Goal: Transaction & Acquisition: Purchase product/service

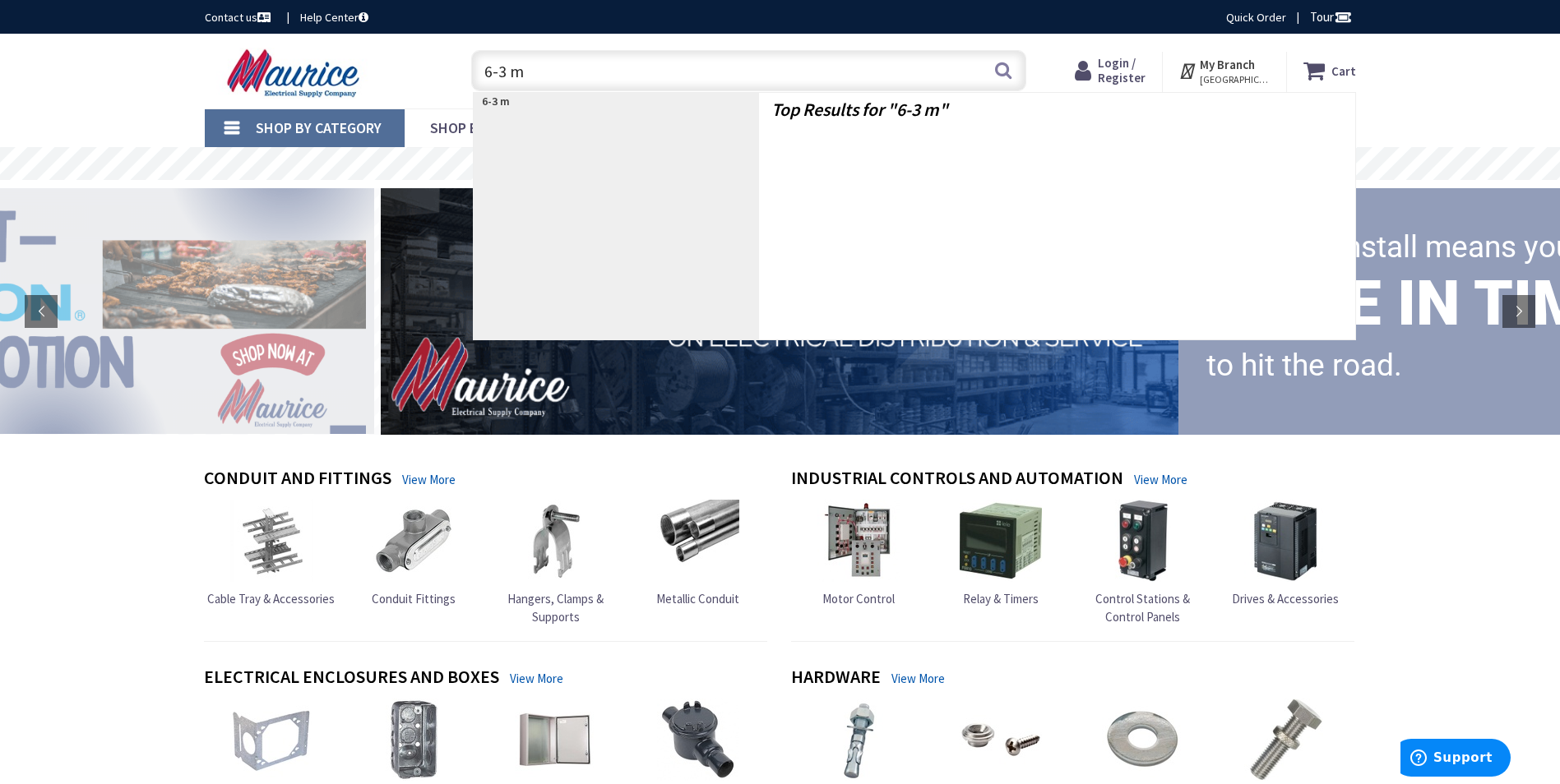
type input "6-3 mc"
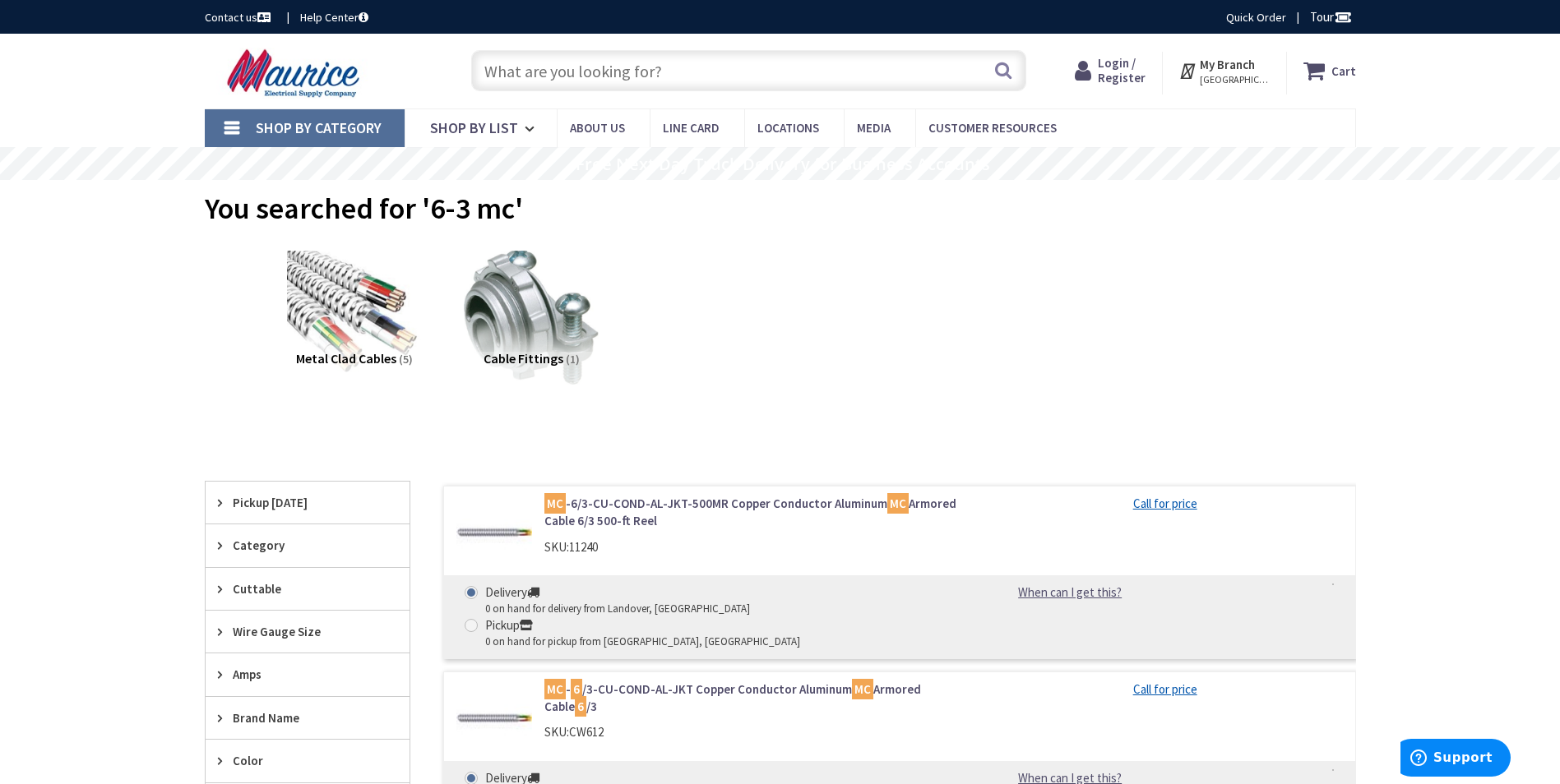
click at [602, 63] on input "text" at bounding box center [748, 71] width 555 height 41
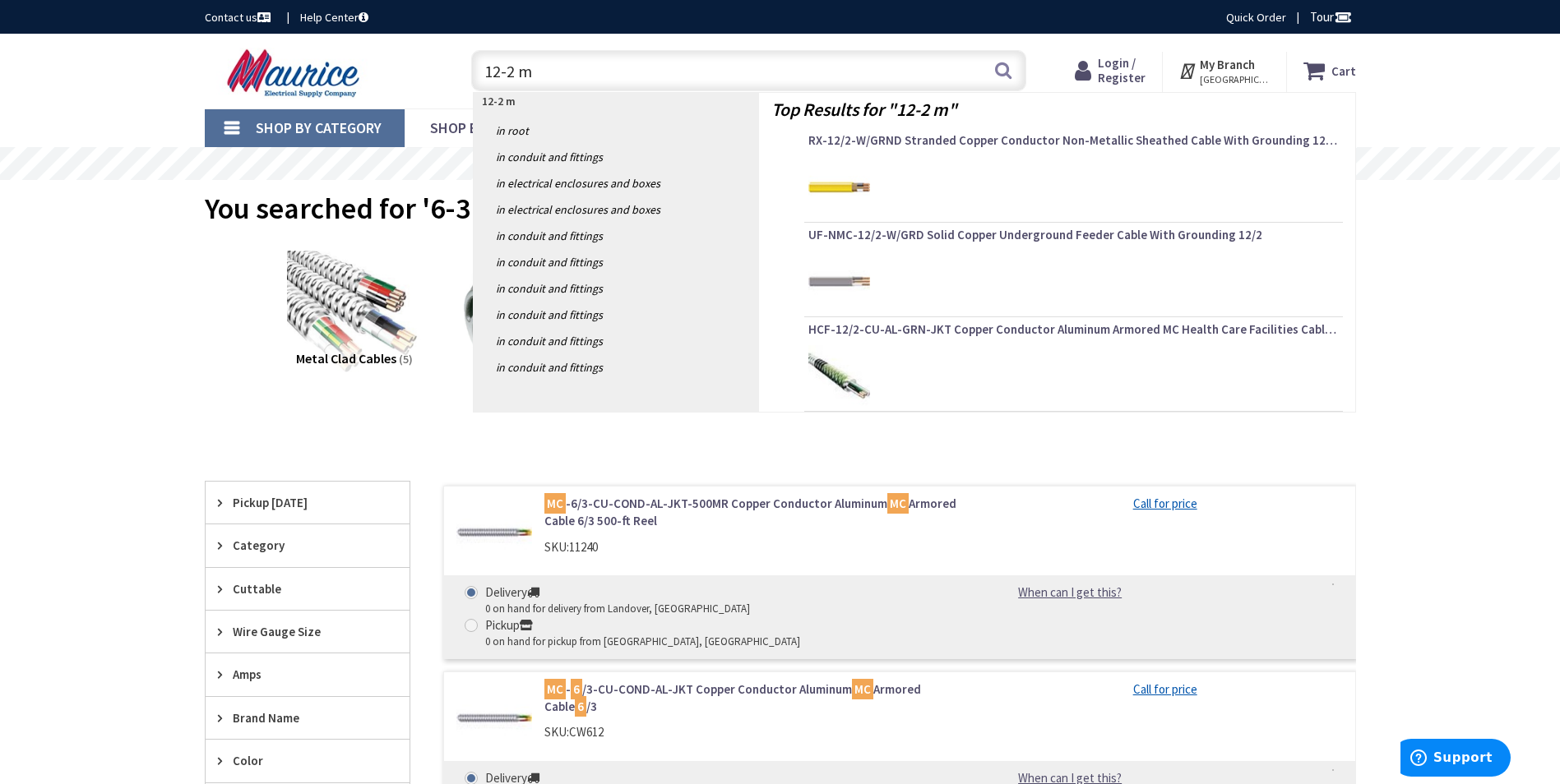
type input "12-2 mc"
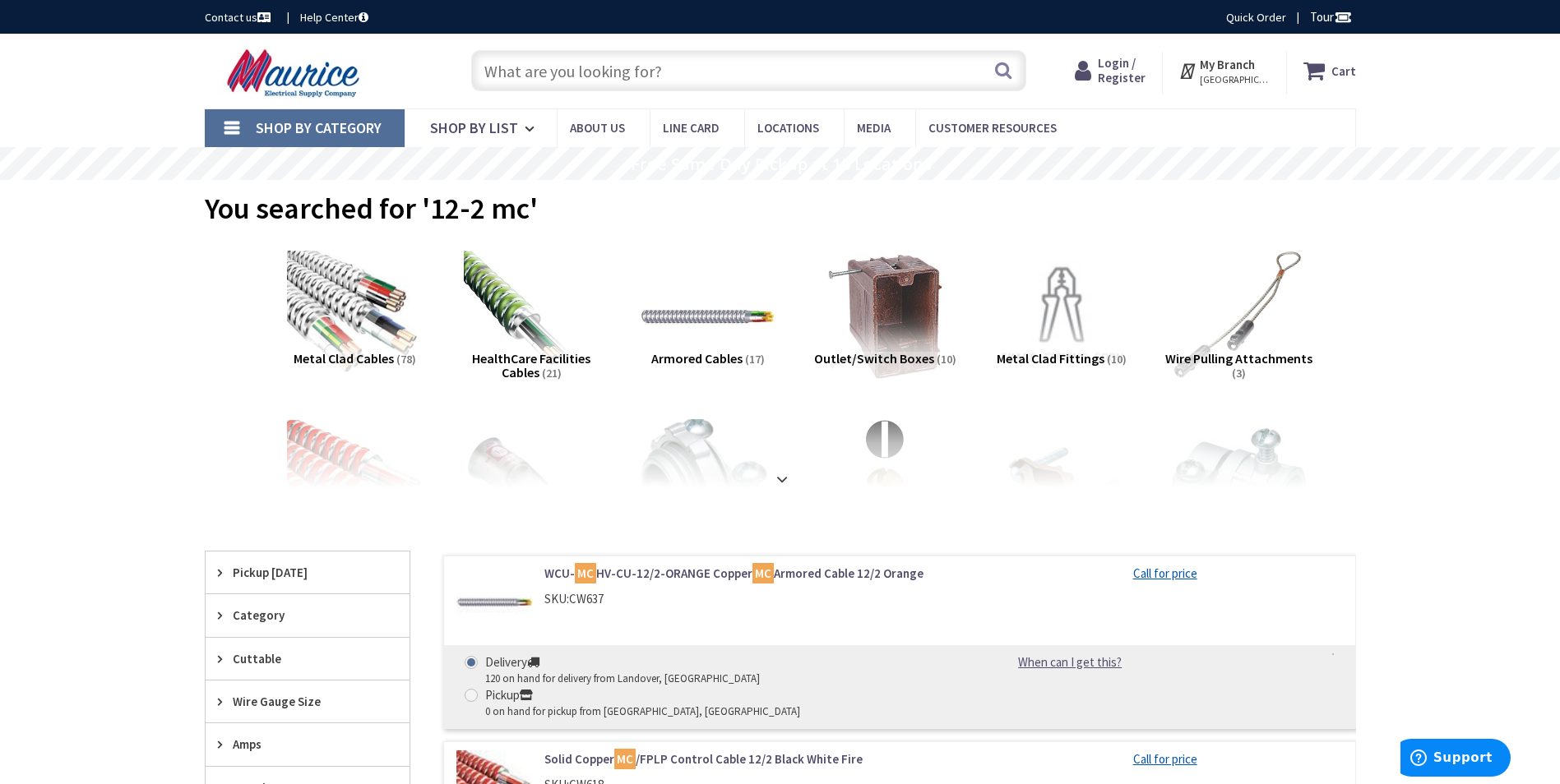
click at [568, 79] on input "text" at bounding box center [748, 71] width 555 height 41
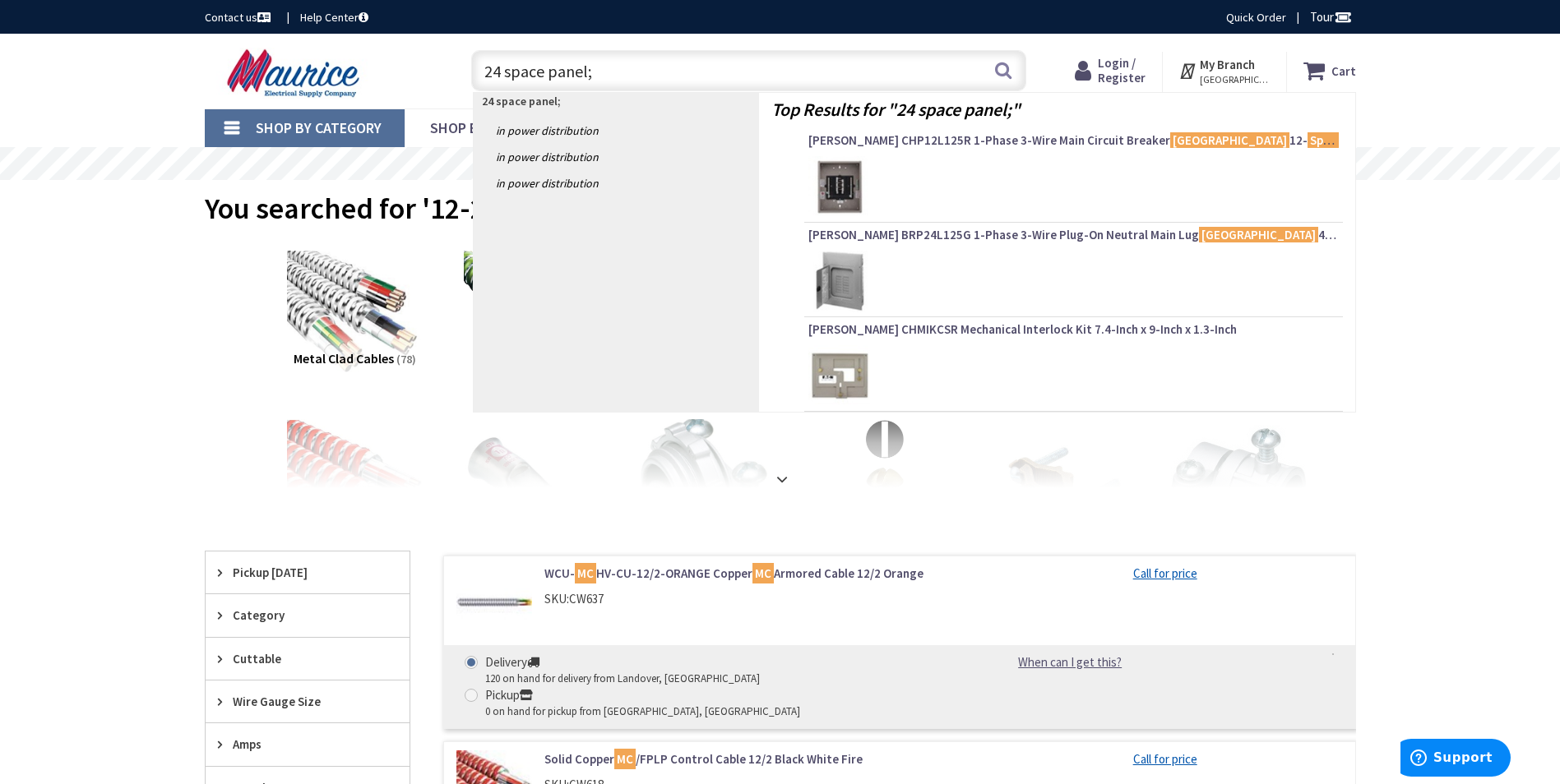
type input "24 space panel"
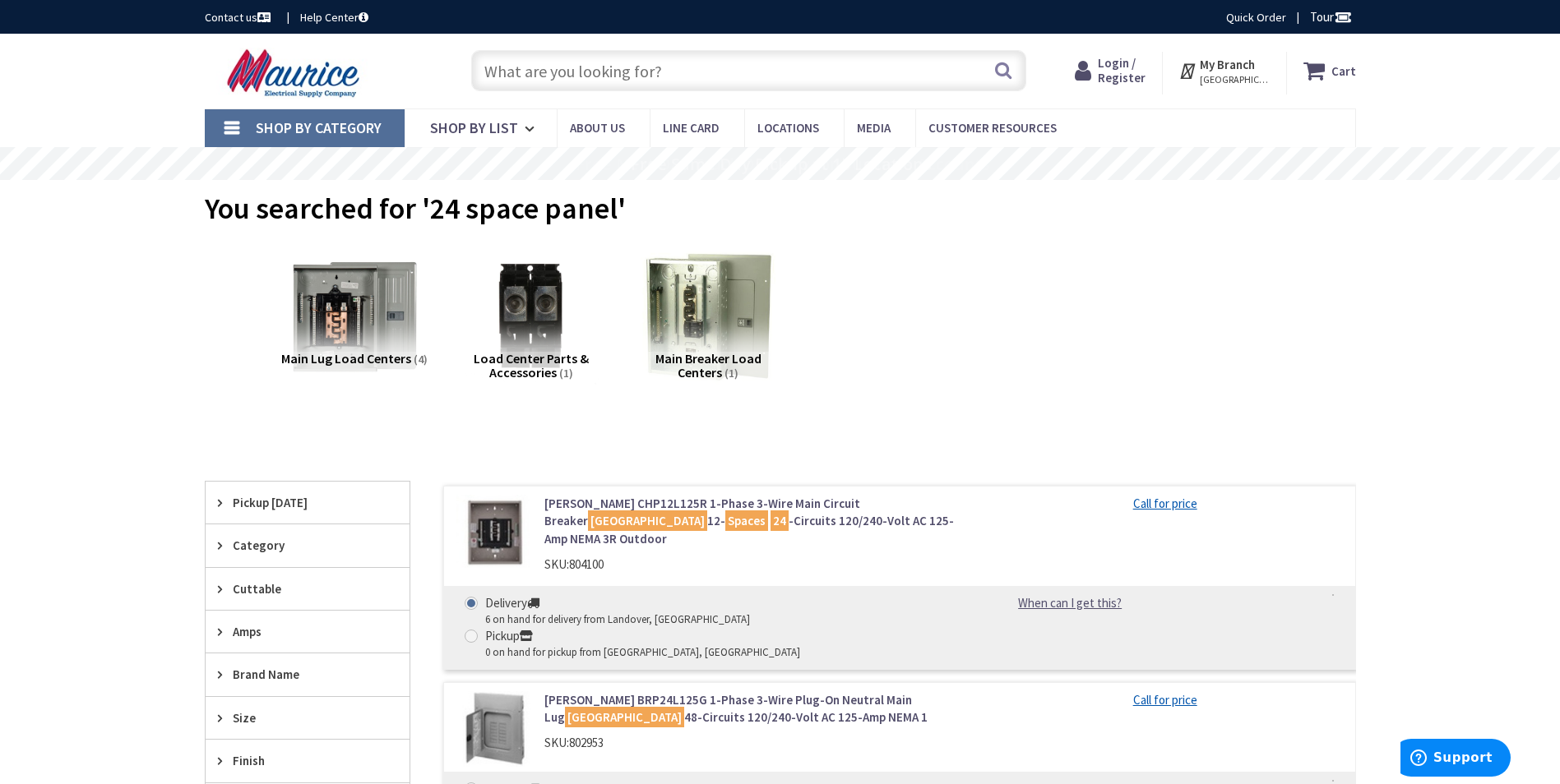
click at [390, 357] on span "Main Lug Load Centers" at bounding box center [346, 358] width 130 height 16
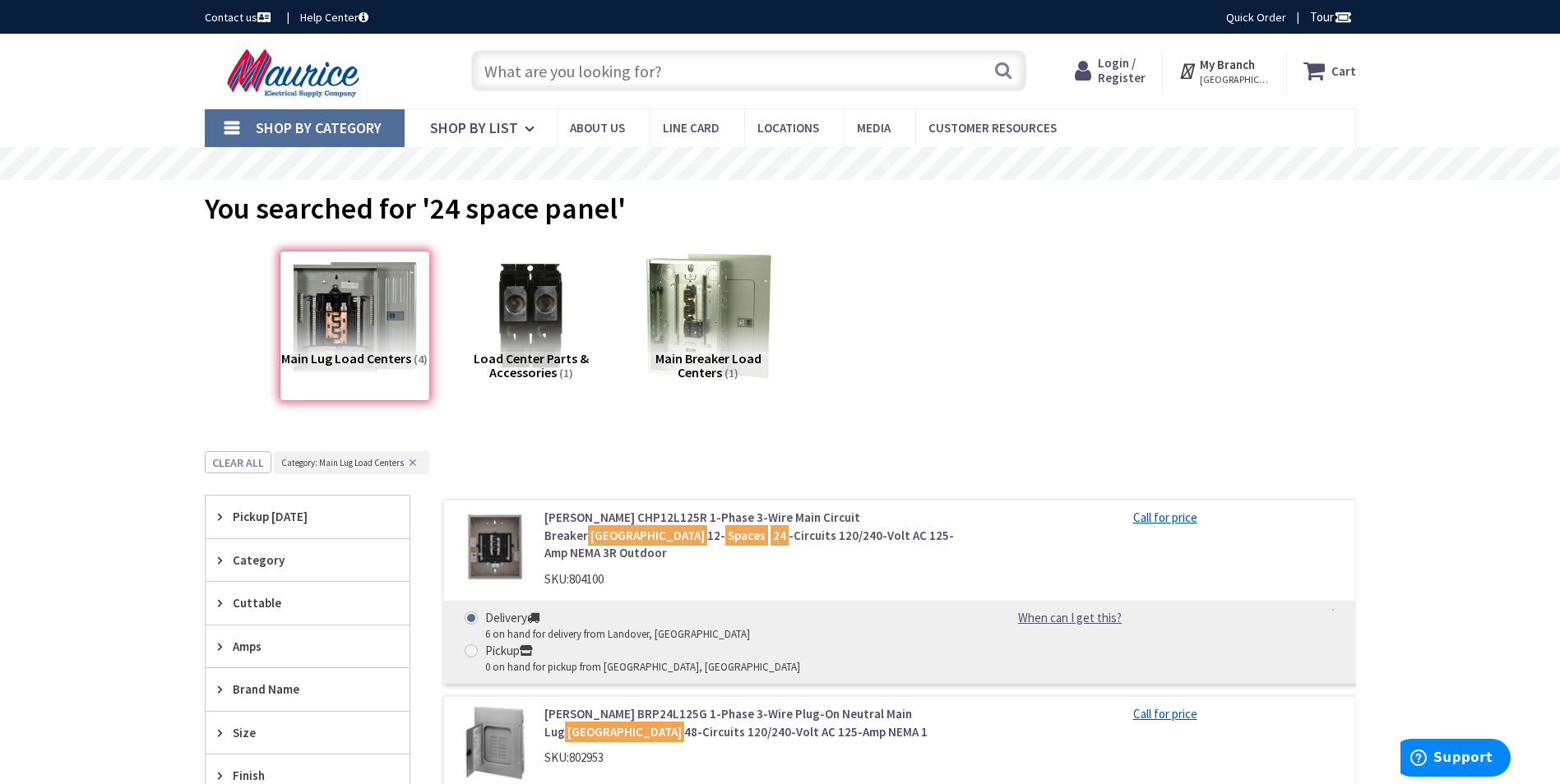
click at [550, 76] on input "text" at bounding box center [748, 71] width 555 height 41
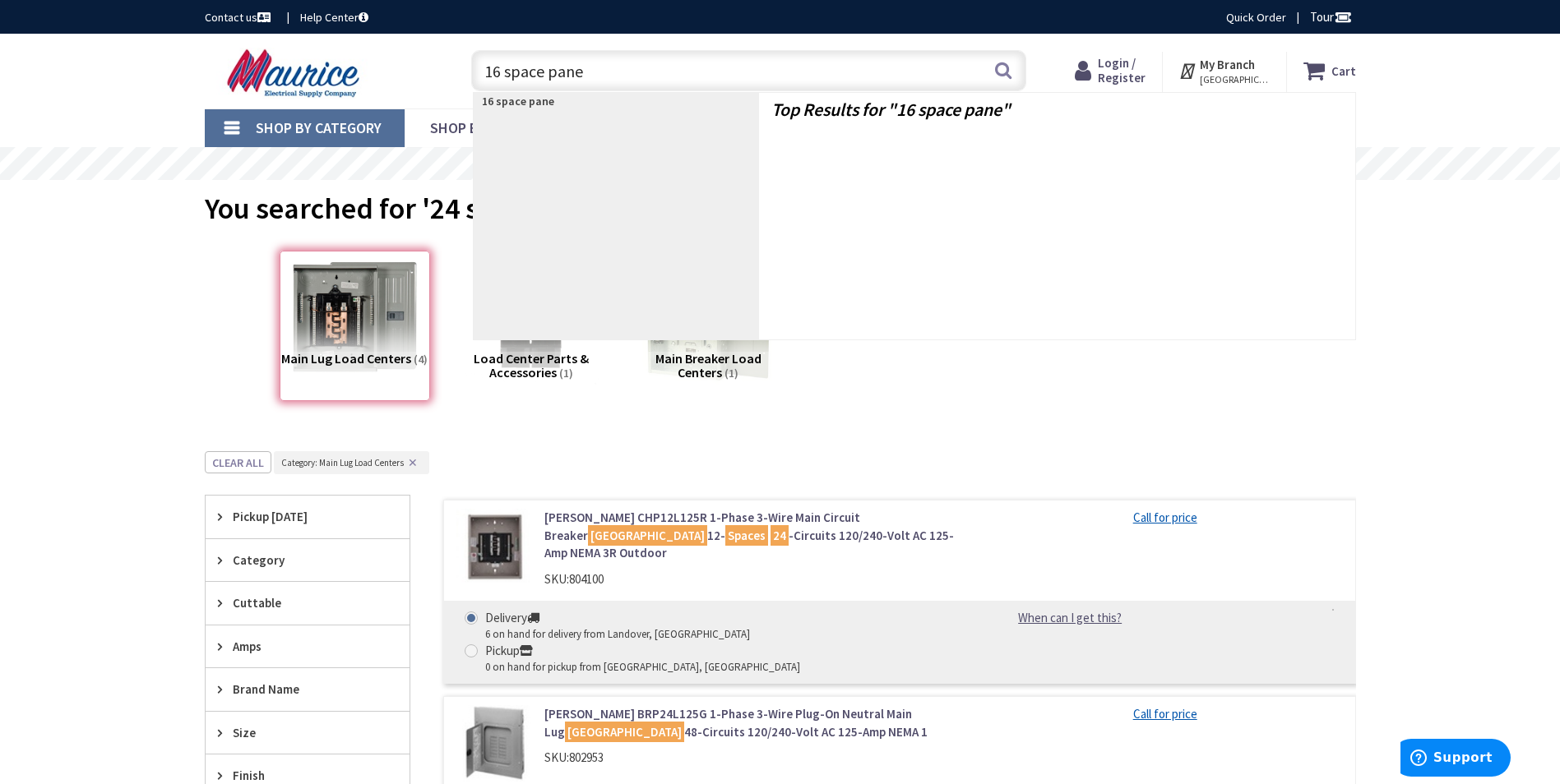
type input "16 space panel"
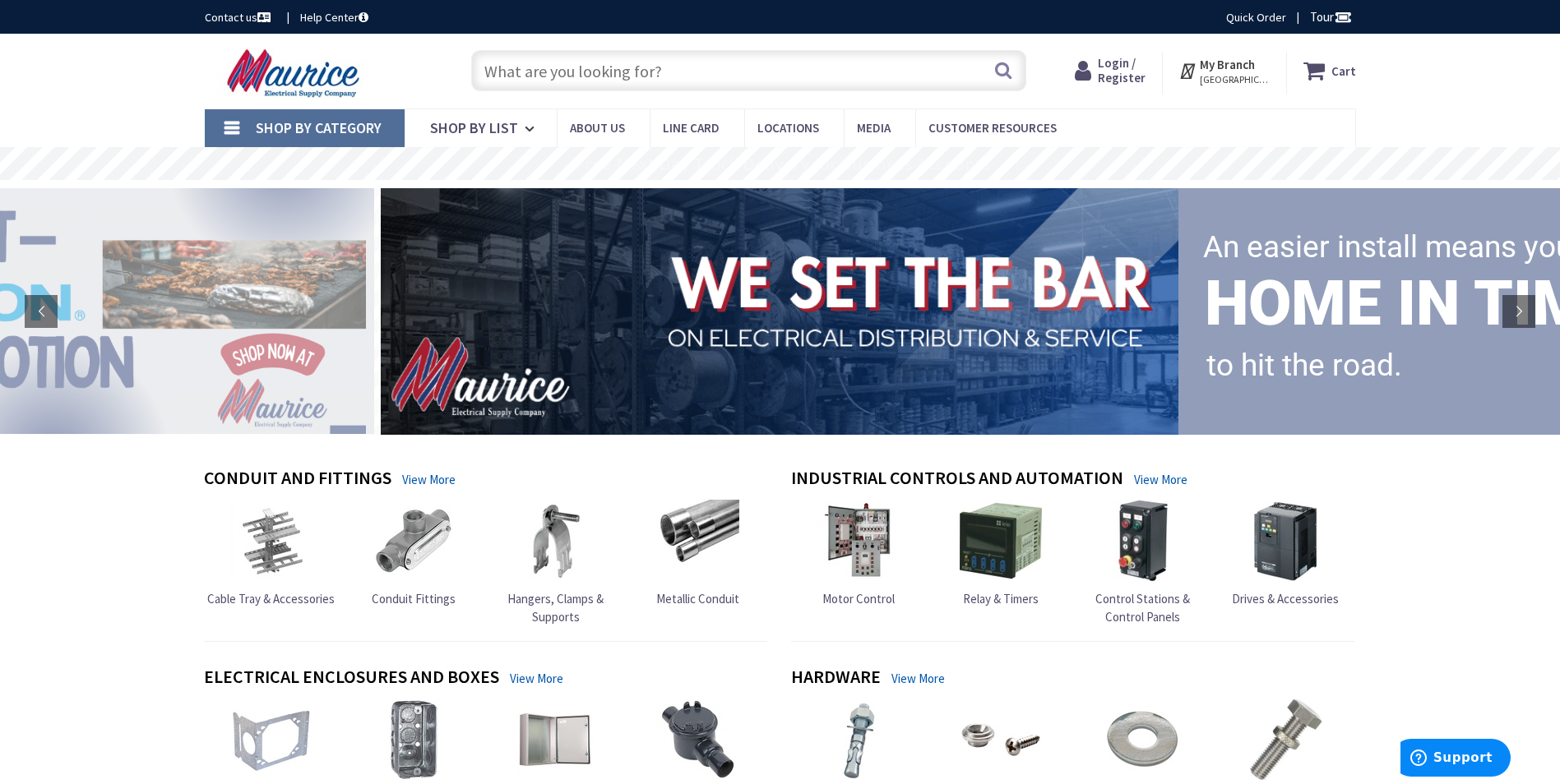
click at [584, 69] on input "text" at bounding box center [748, 71] width 555 height 41
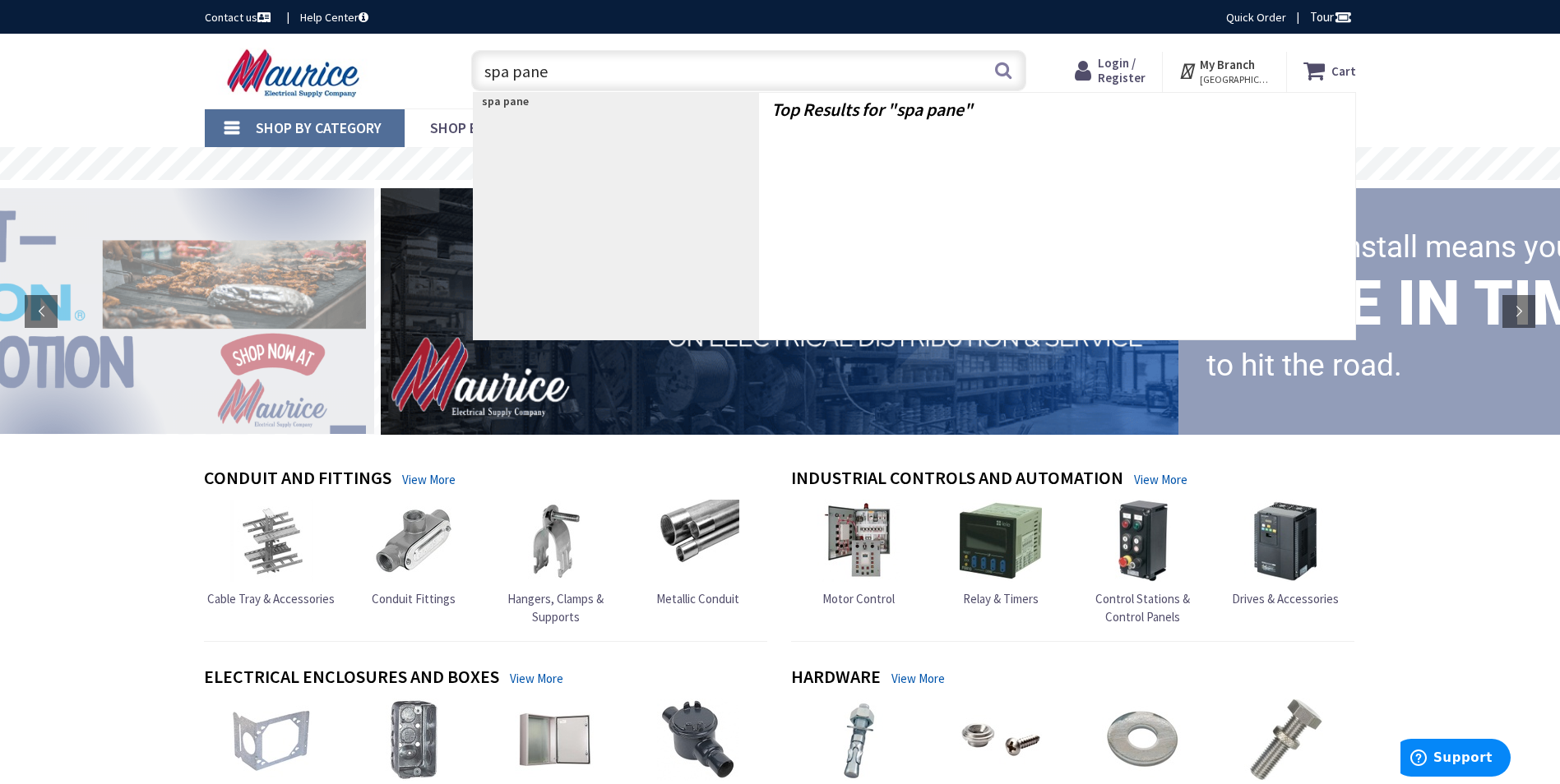
type input "spa panel"
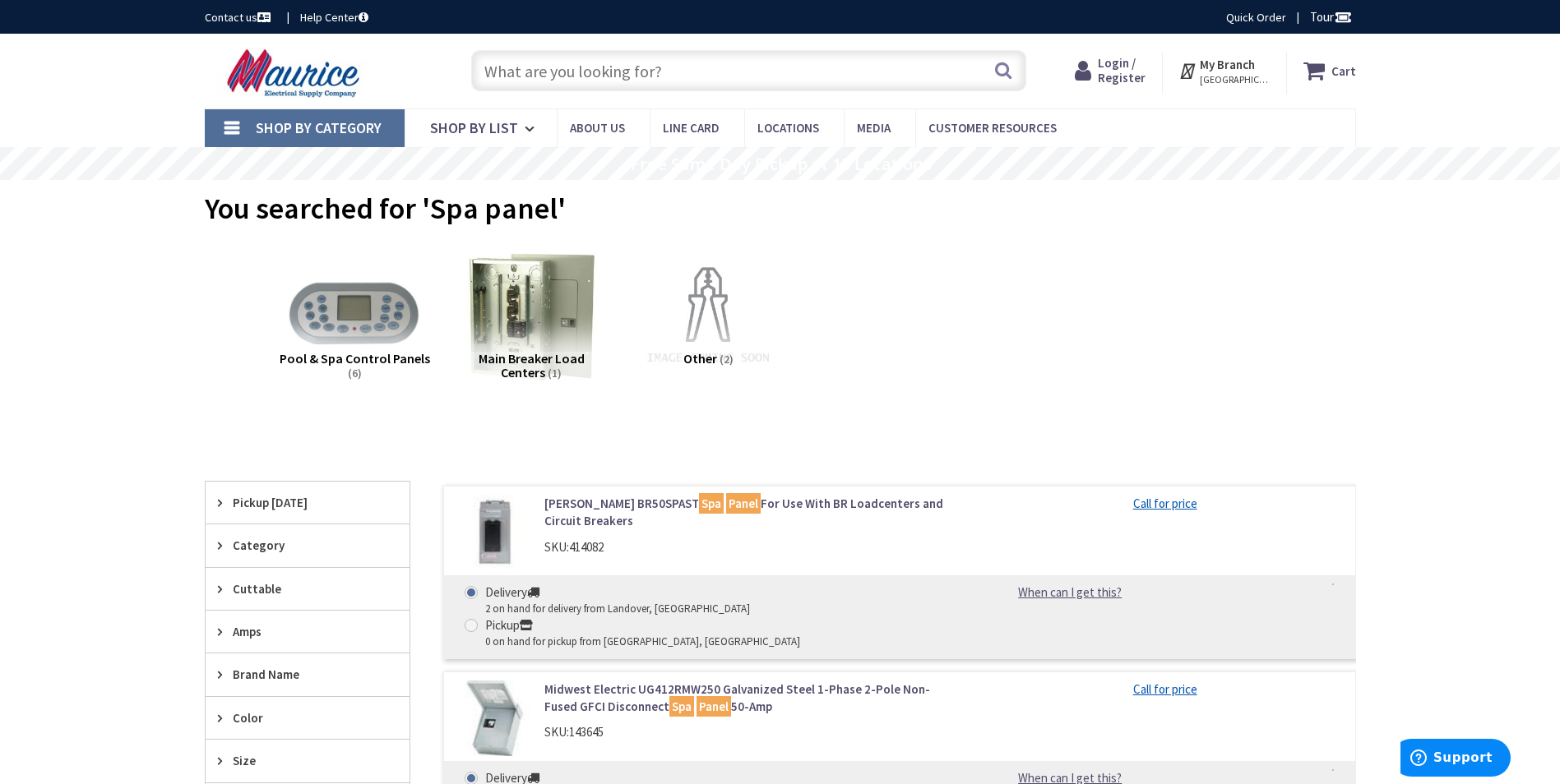
click at [576, 71] on input "text" at bounding box center [748, 71] width 555 height 41
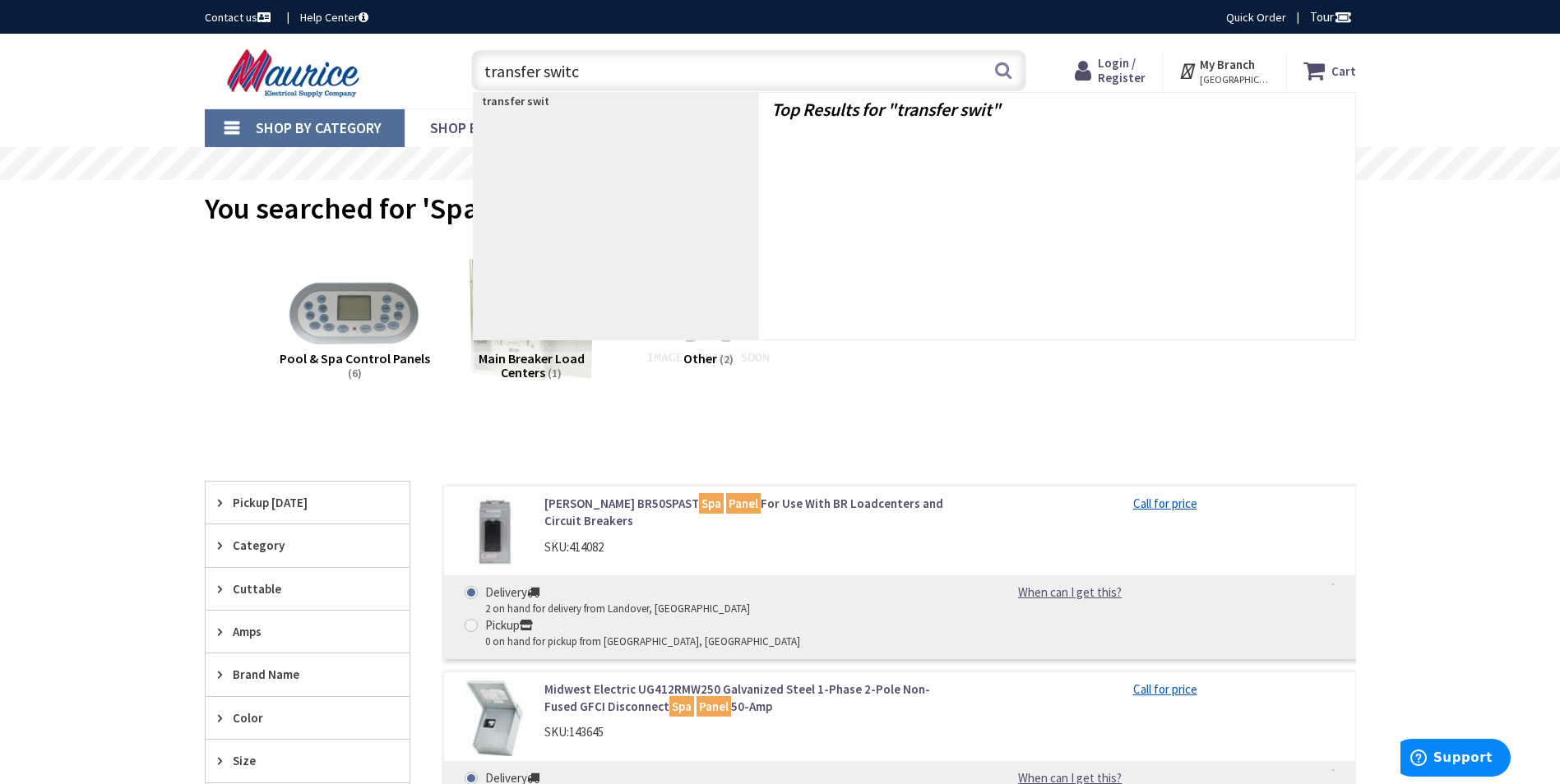
type input "transfer switch"
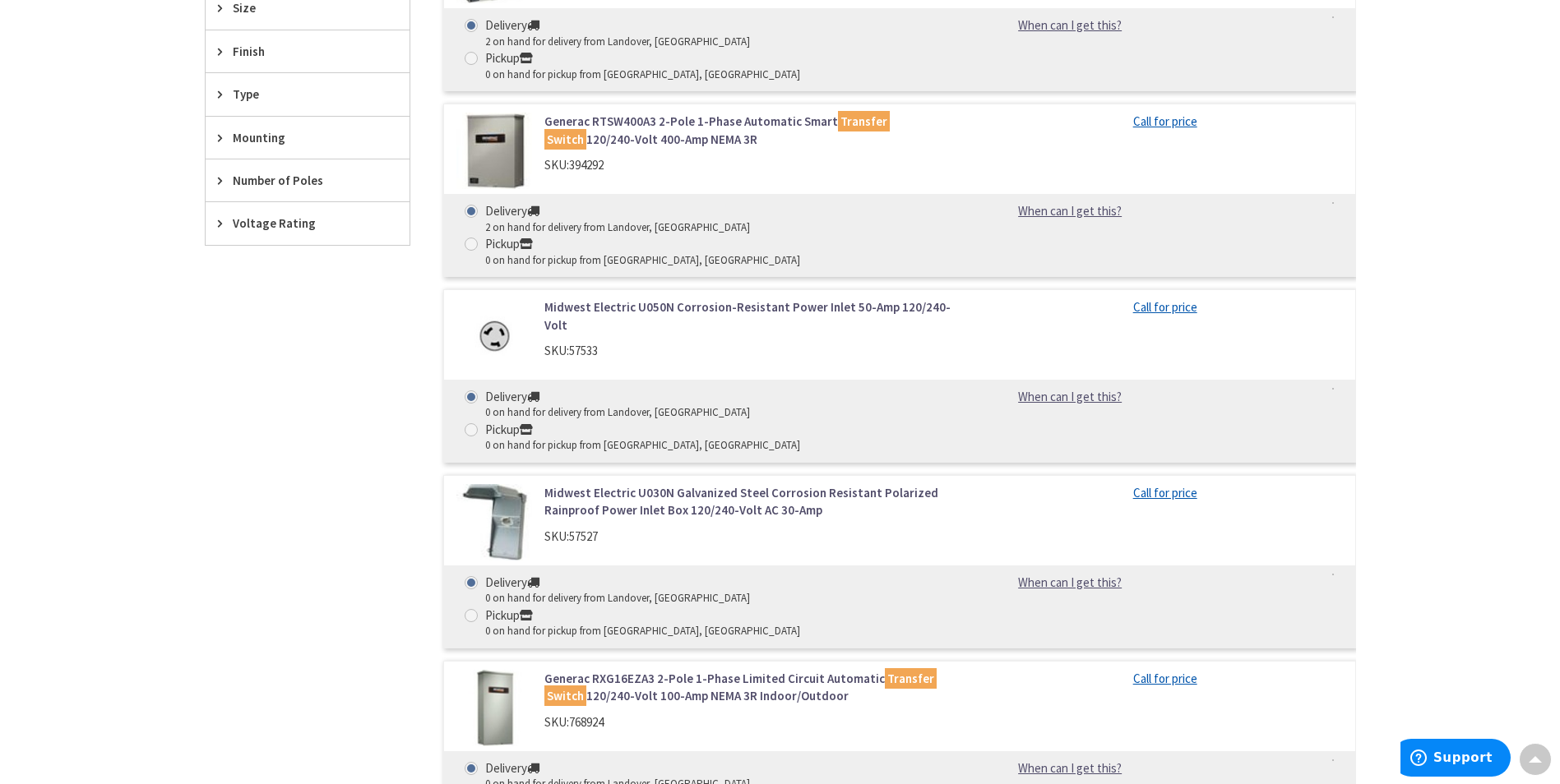
scroll to position [739, 0]
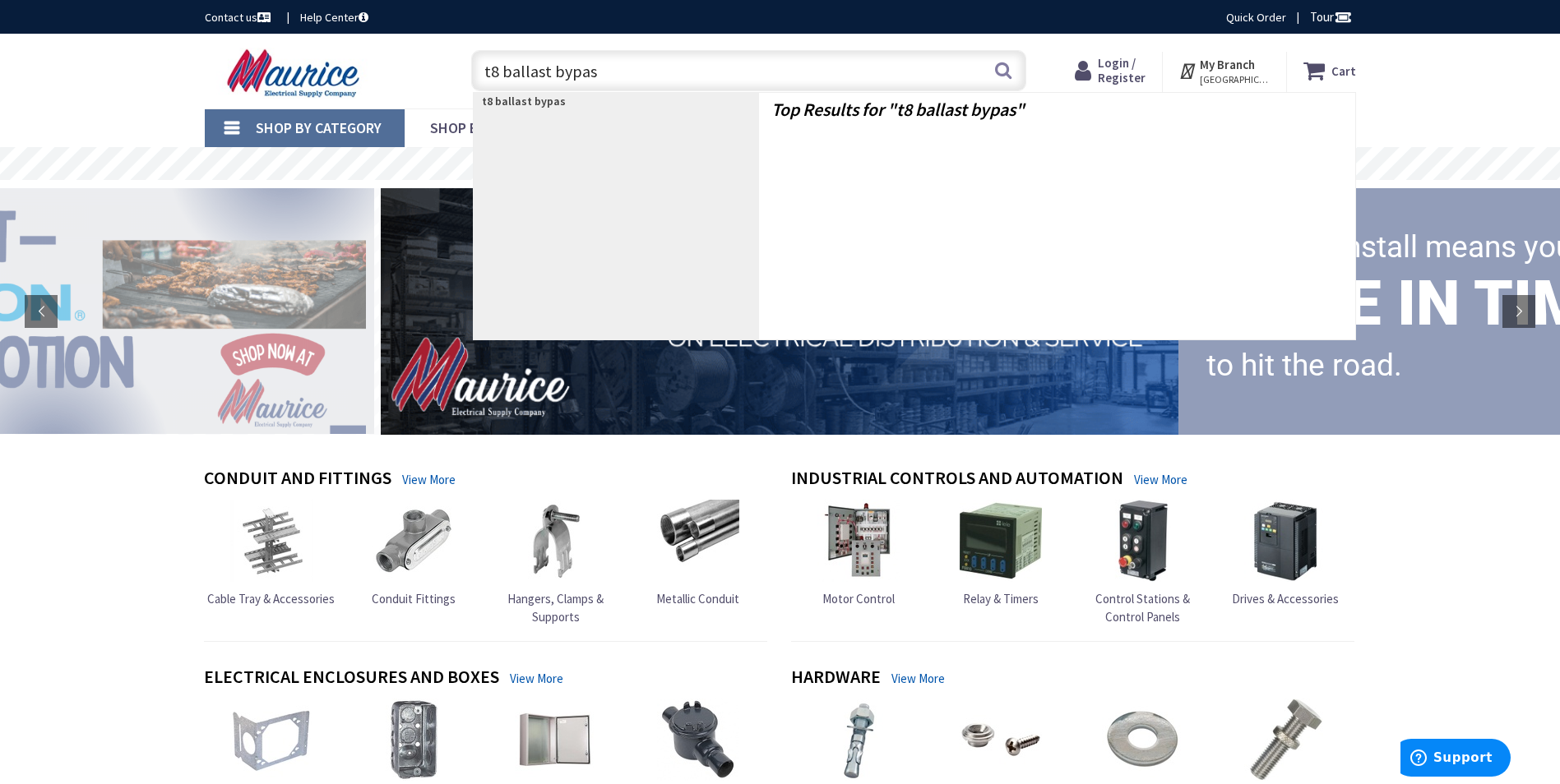
type input "t8 ballast bypass"
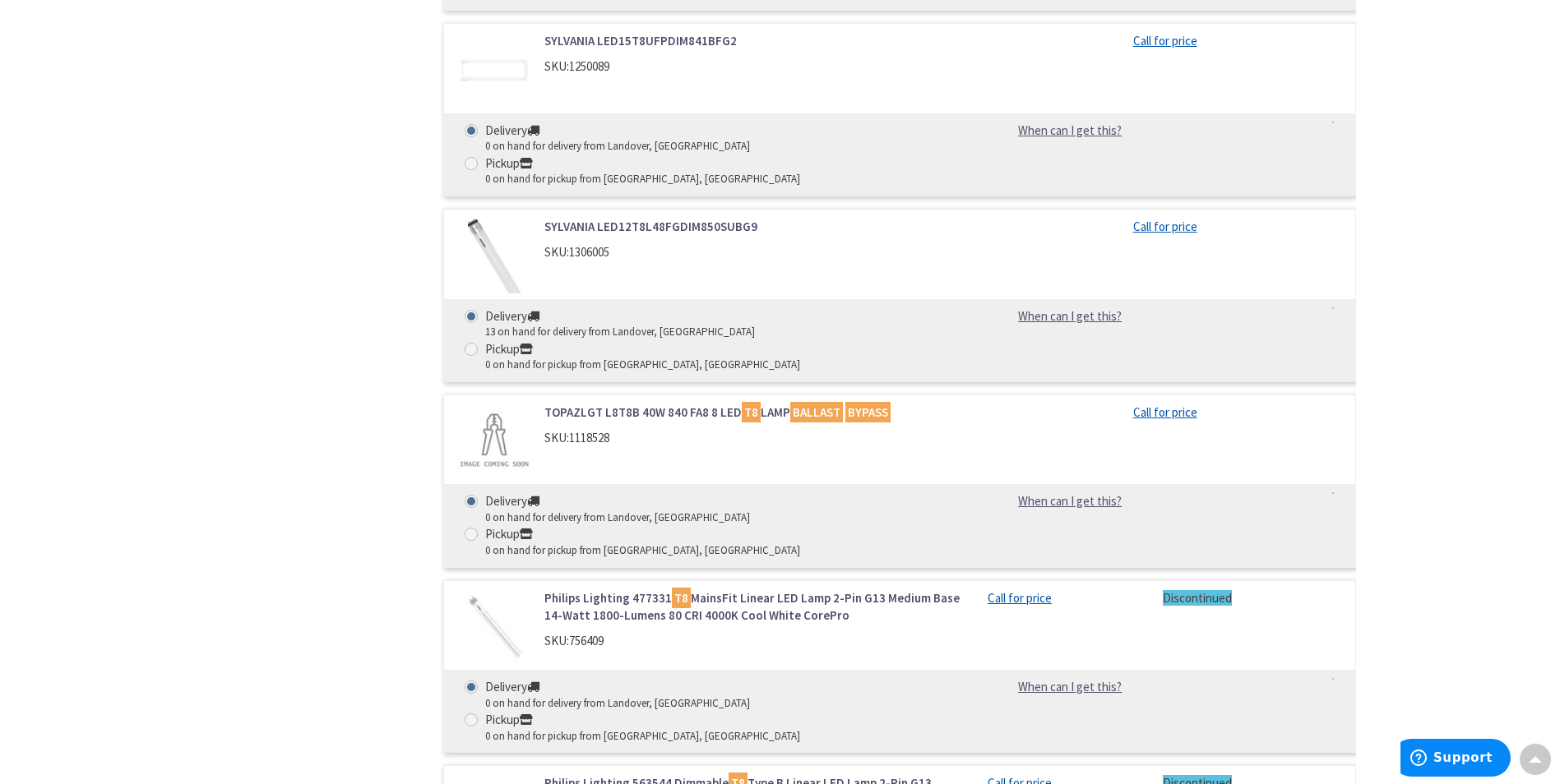
scroll to position [1233, 0]
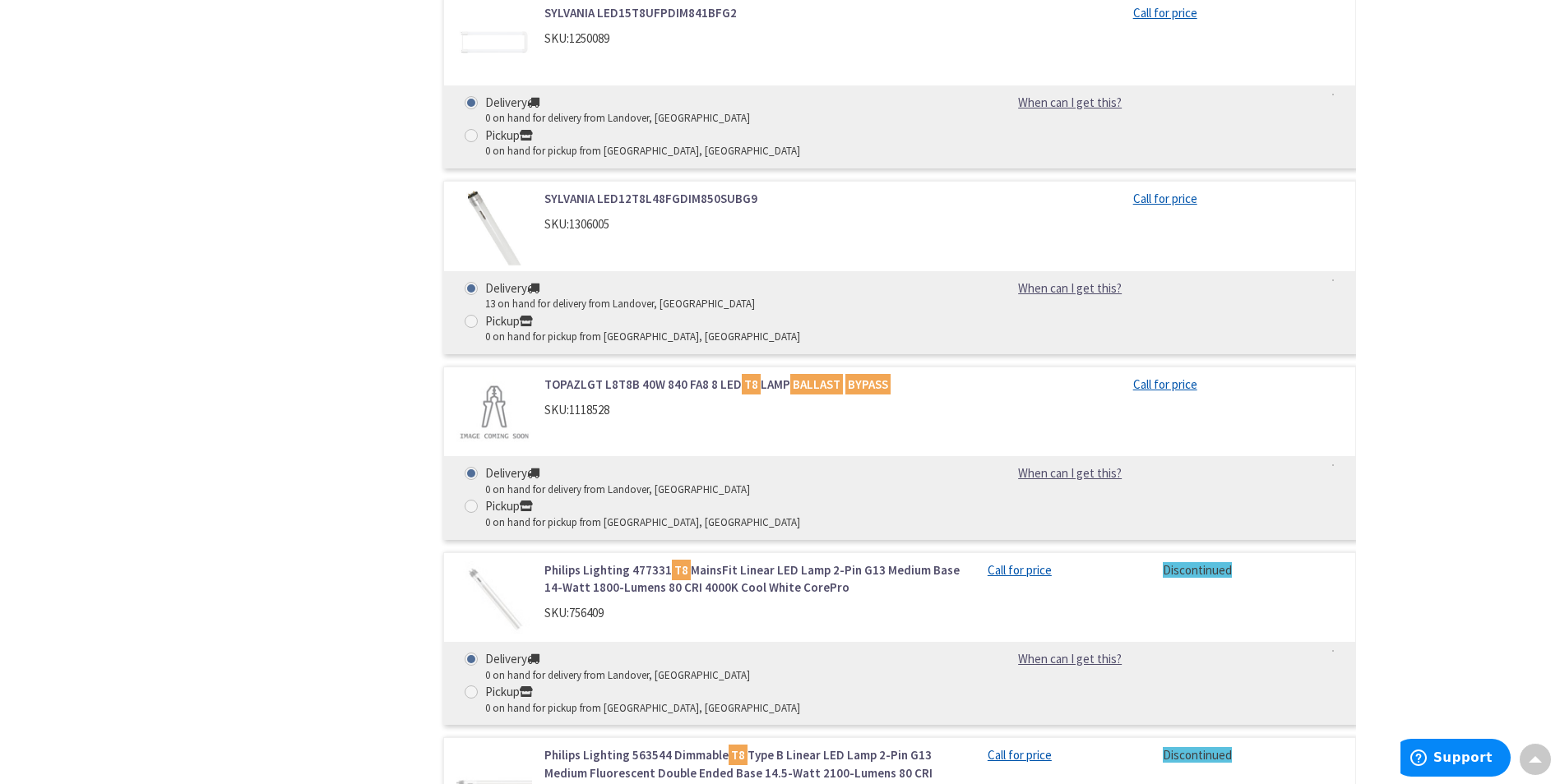
click at [805, 562] on link "Philips Lighting 477331 T8 MainsFit Linear LED Lamp 2-Pin G13 Medium Base 14-Wa…" at bounding box center [753, 580] width 419 height 36
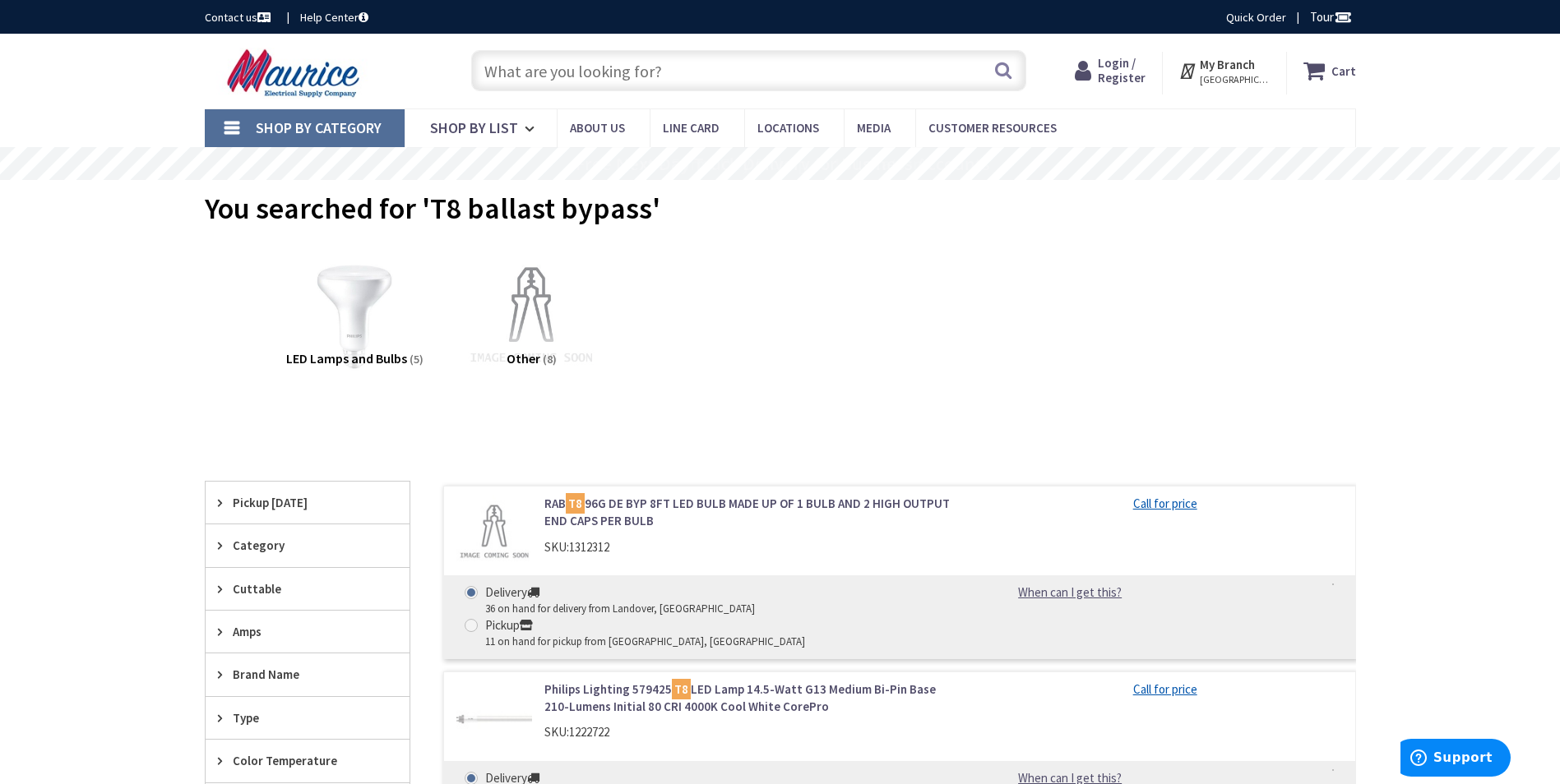
click at [522, 67] on input "text" at bounding box center [748, 71] width 555 height 41
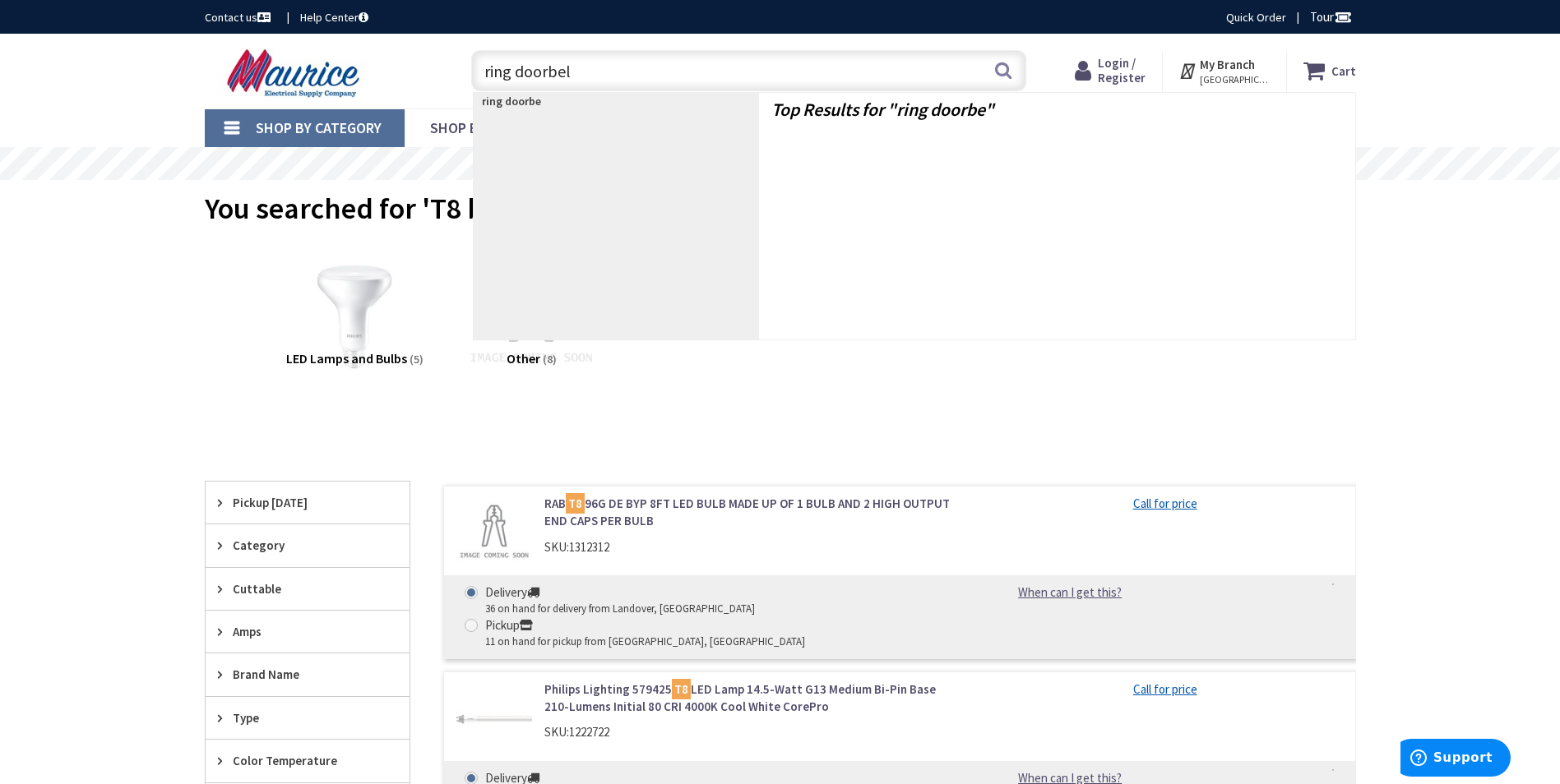
type input "ring doorbell"
